Goal: Transaction & Acquisition: Purchase product/service

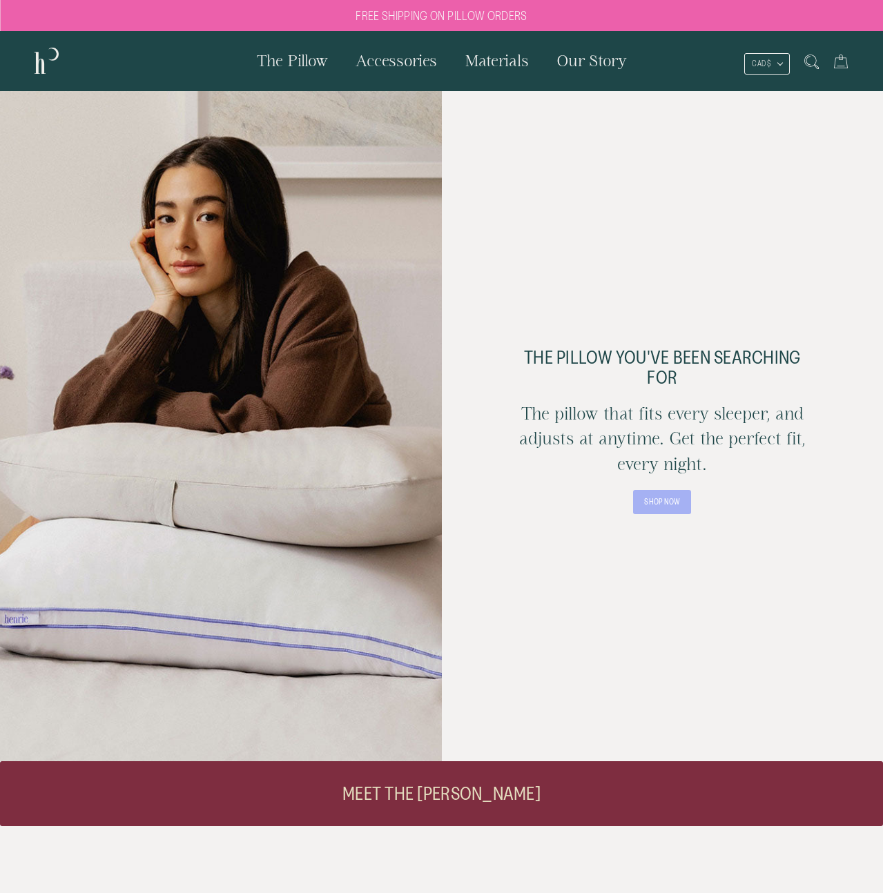
click at [296, 70] on link "The Pillow" at bounding box center [292, 60] width 99 height 59
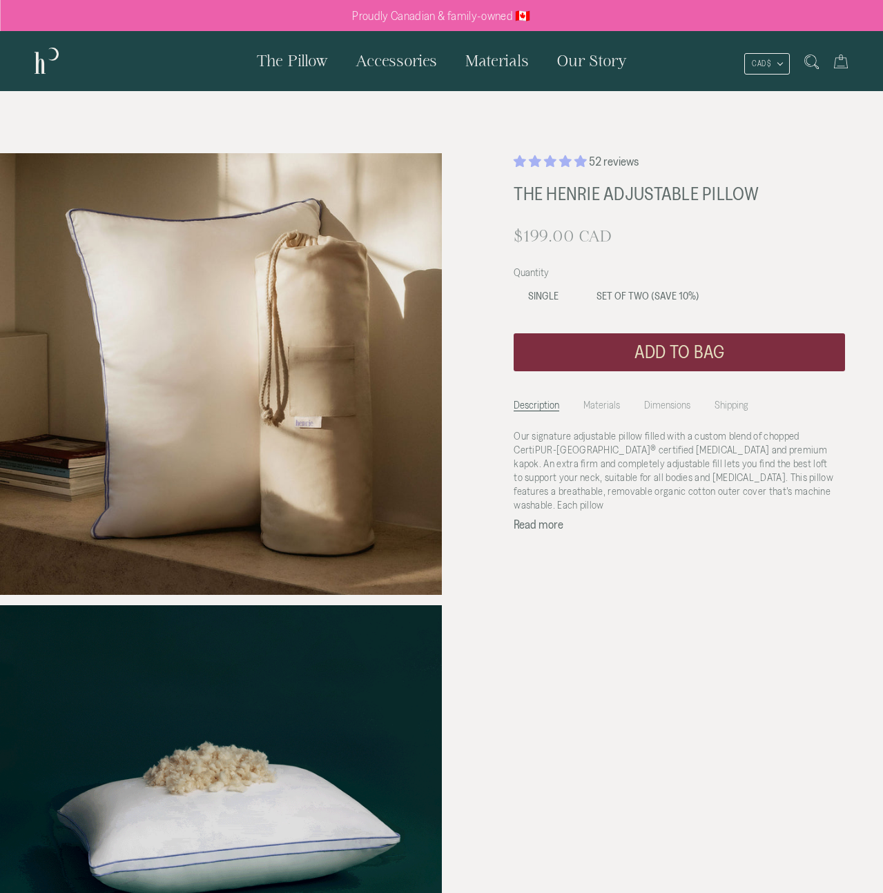
click at [643, 297] on span "Set of Two (SAVE 10%)" at bounding box center [647, 296] width 103 height 12
click at [548, 291] on span "Single" at bounding box center [543, 296] width 30 height 12
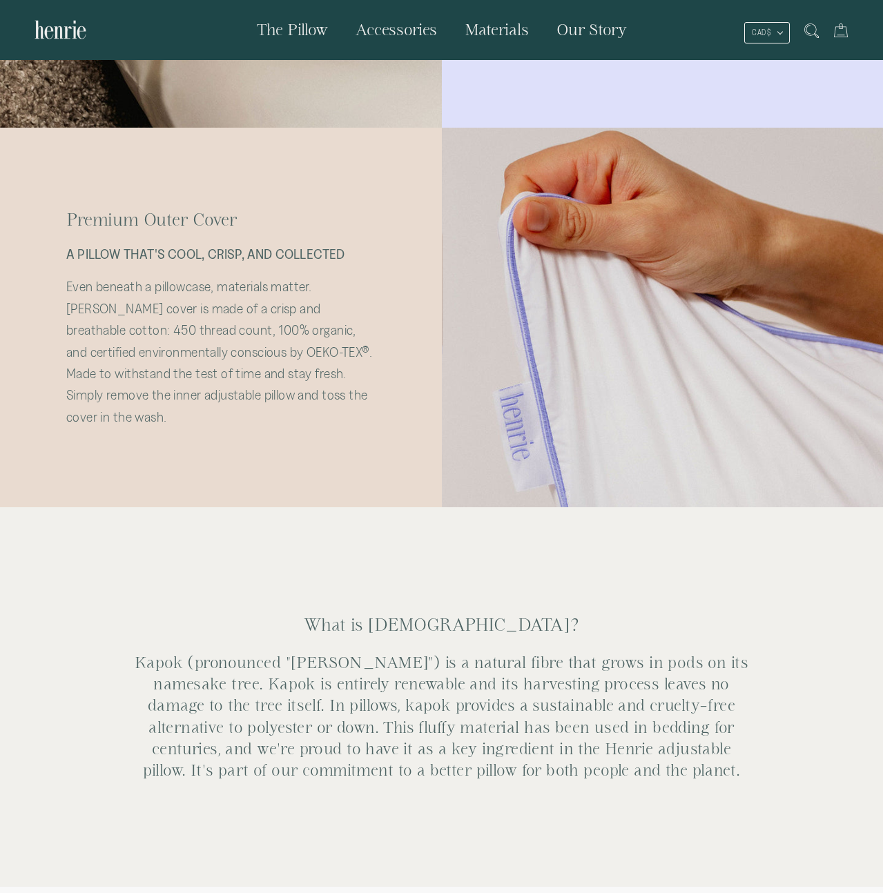
scroll to position [2542, 0]
click at [274, 734] on p "Kapok (pronounced "[PERSON_NAME]") is a natural fibre that grows in pods on its…" at bounding box center [441, 715] width 618 height 130
click at [632, 685] on p "Kapok (pronounced "[PERSON_NAME]") is a natural fibre that grows in pods on its…" at bounding box center [441, 715] width 618 height 130
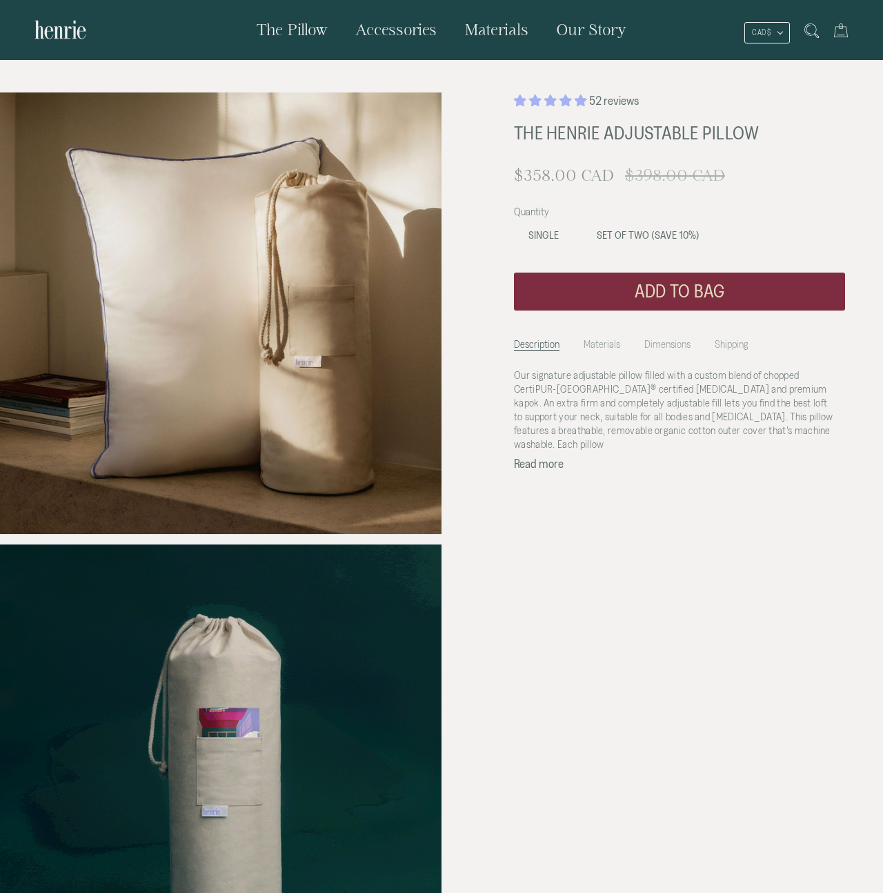
scroll to position [63, 0]
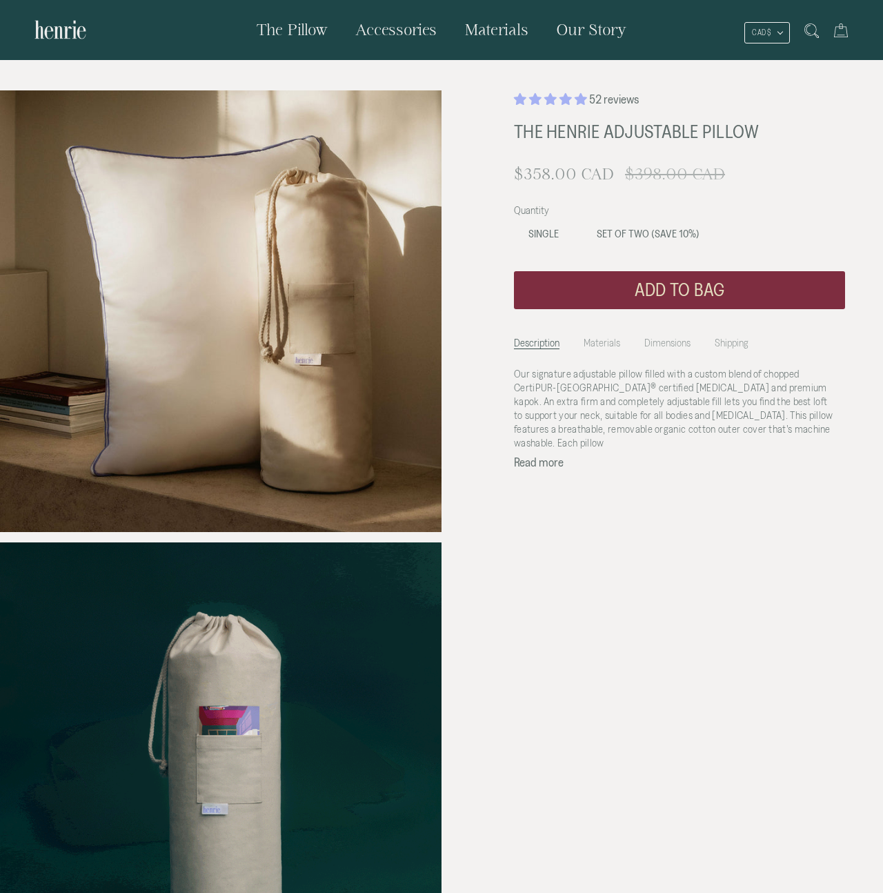
click at [543, 233] on span "Single" at bounding box center [544, 234] width 30 height 12
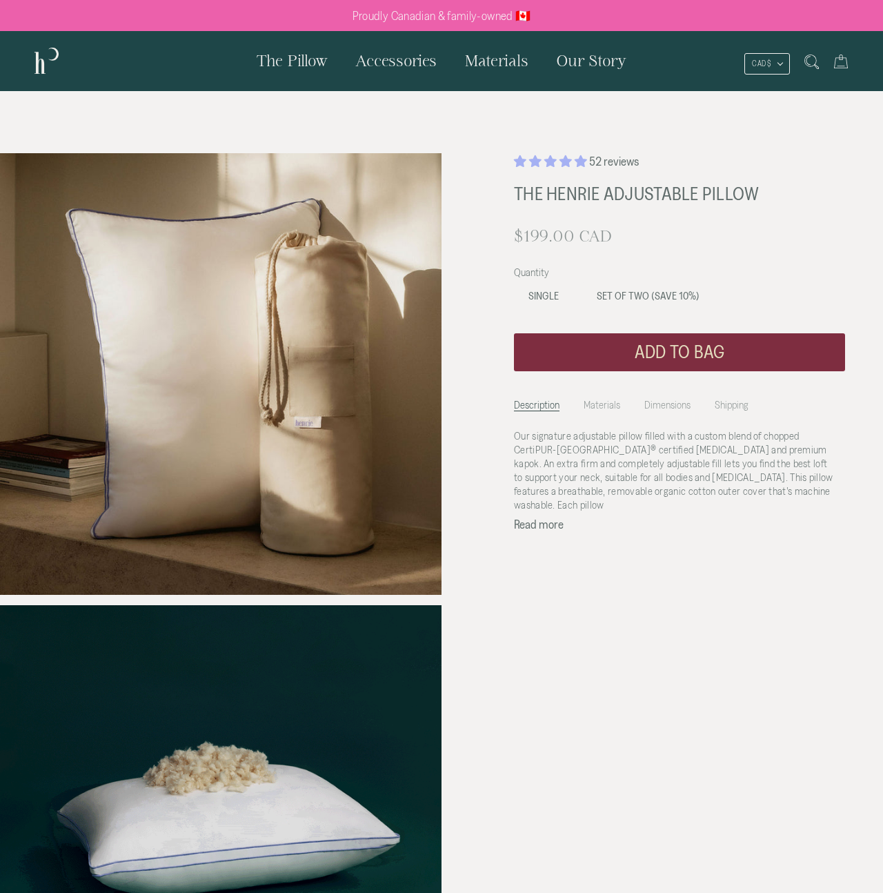
click at [553, 193] on h1 "The Henrie Adjustable Pillow" at bounding box center [655, 194] width 283 height 30
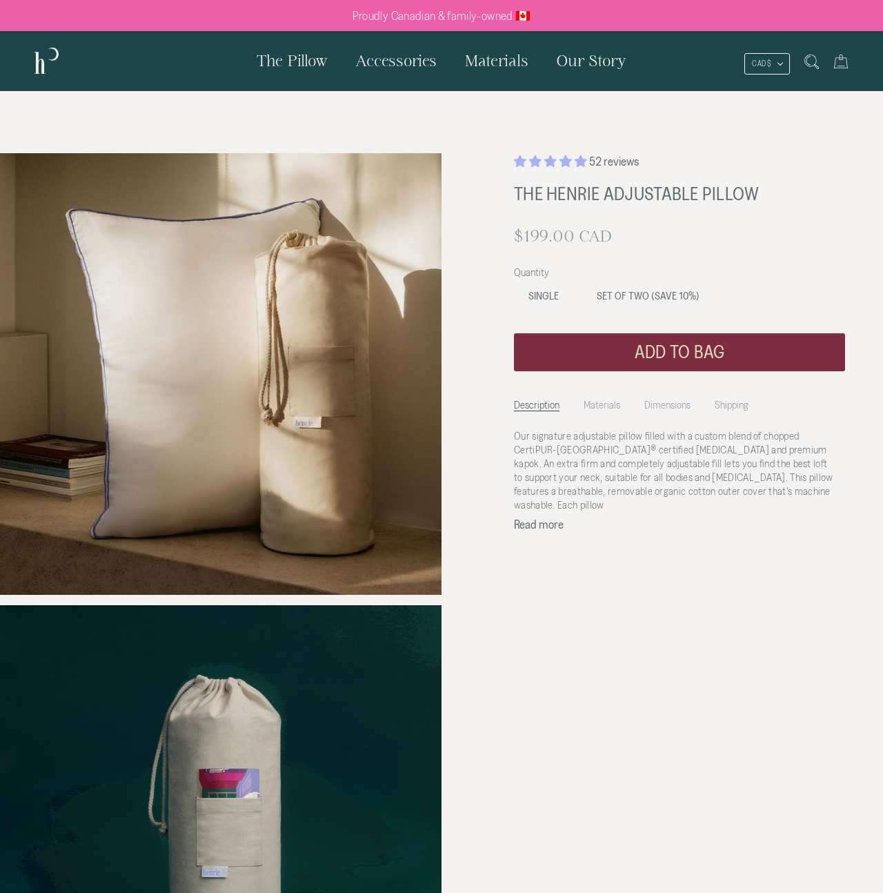
click at [553, 193] on h1 "The Henrie Adjustable Pillow" at bounding box center [655, 194] width 283 height 30
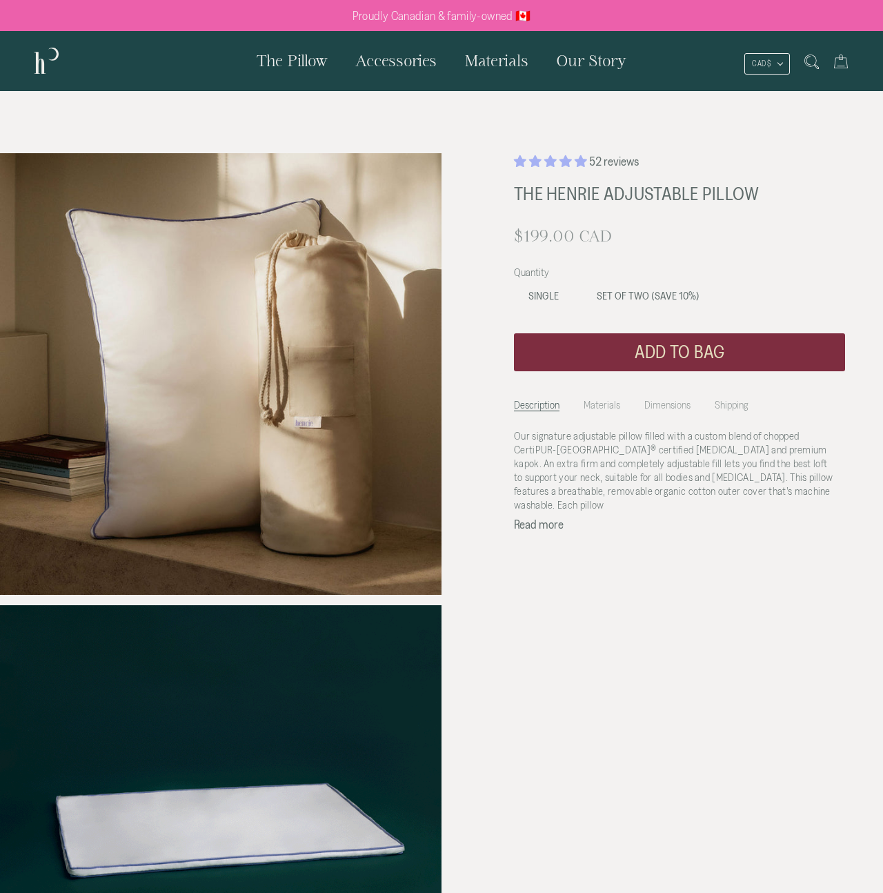
click at [553, 193] on h1 "The Henrie Adjustable Pillow" at bounding box center [655, 194] width 283 height 30
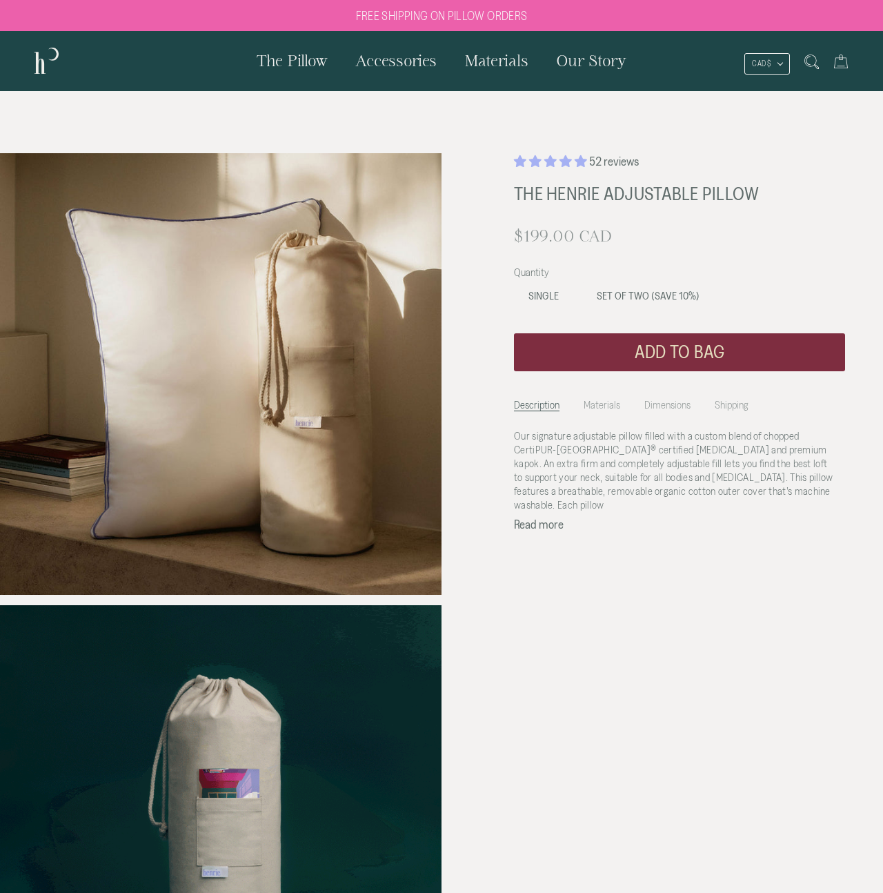
click at [303, 70] on link "The Pillow" at bounding box center [292, 60] width 99 height 59
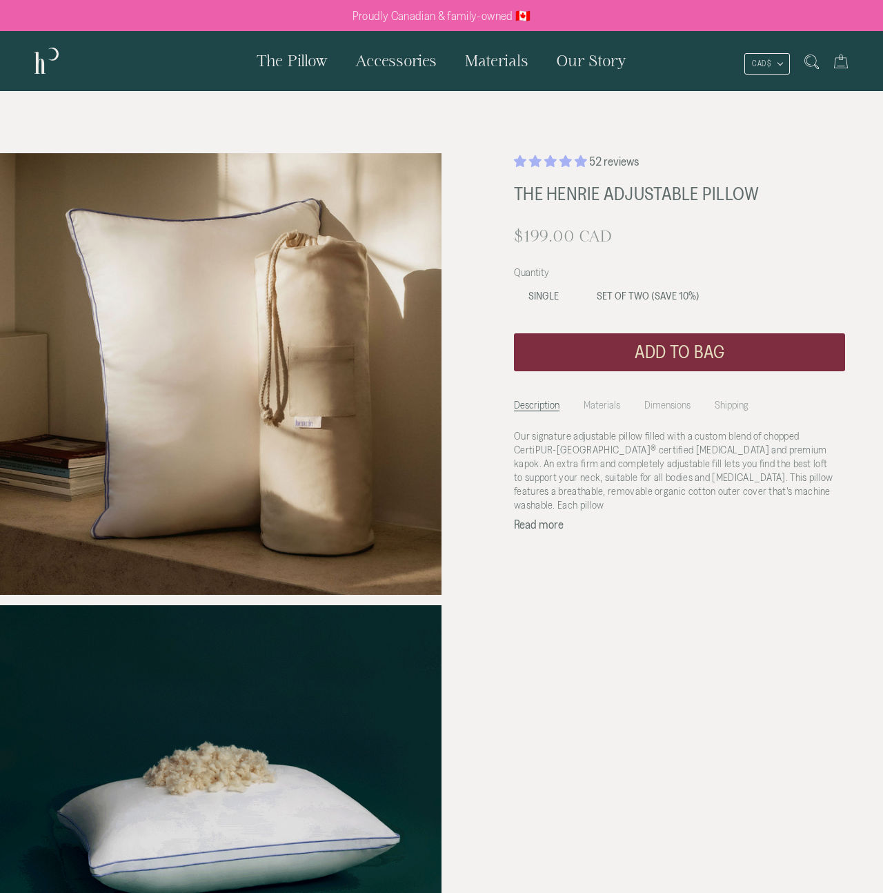
click at [36, 57] on img at bounding box center [61, 61] width 52 height 32
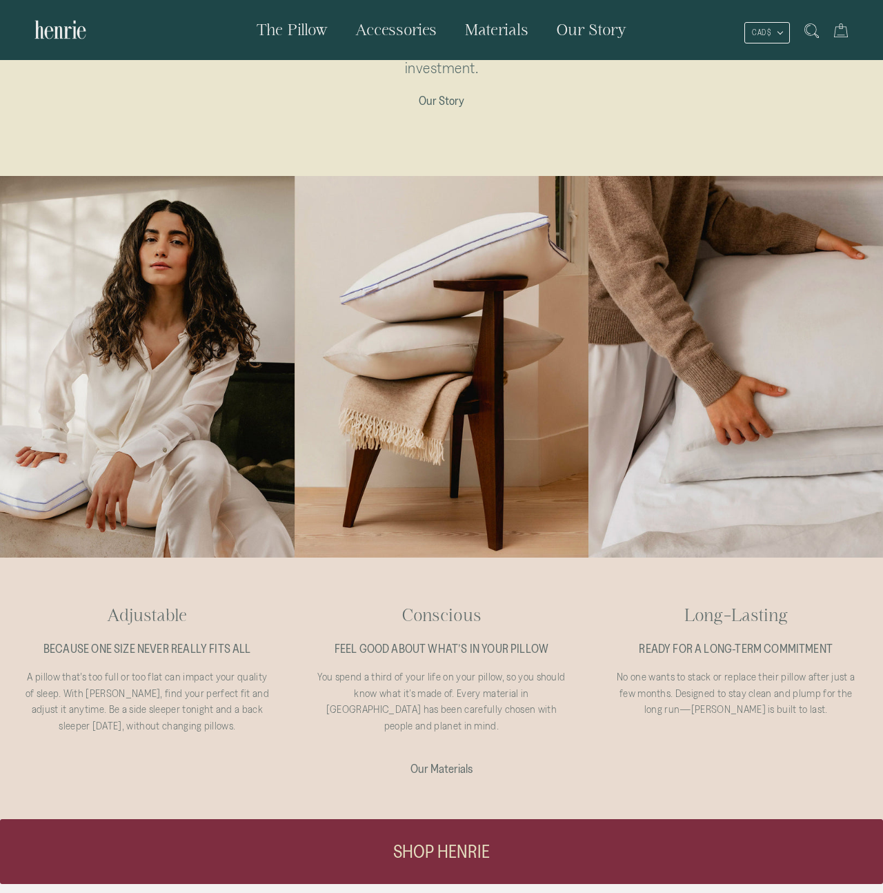
click at [429, 384] on div at bounding box center [442, 366] width 295 height 383
